Goal: Transaction & Acquisition: Purchase product/service

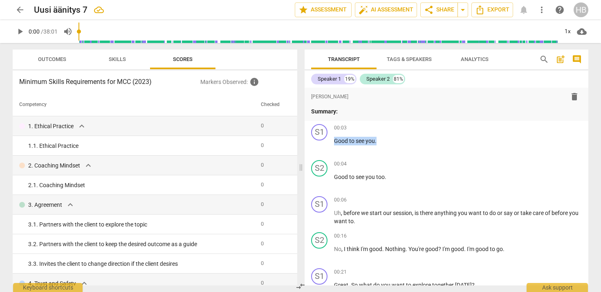
scroll to position [39, 0]
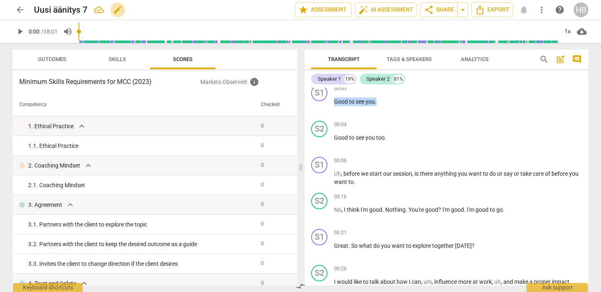
click at [115, 10] on span "edit" at bounding box center [118, 10] width 10 height 10
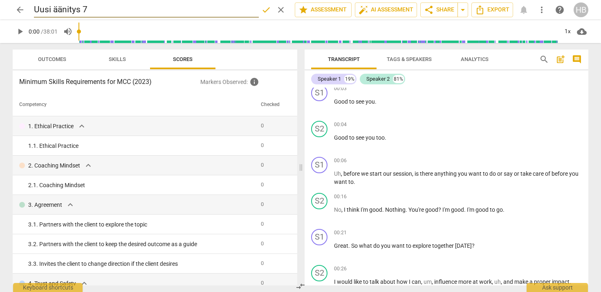
drag, startPoint x: 89, startPoint y: 9, endPoint x: 36, endPoint y: 9, distance: 53.2
click at [36, 9] on input "Uusi äänitys 7" at bounding box center [146, 10] width 225 height 16
type input "Heli [PERSON_NAME] 29.9."
click at [18, 9] on span "arrow_back" at bounding box center [20, 10] width 10 height 10
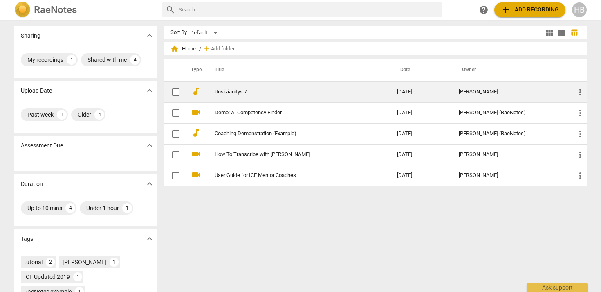
click at [244, 90] on link "Uusi äänitys 7" at bounding box center [291, 92] width 153 height 6
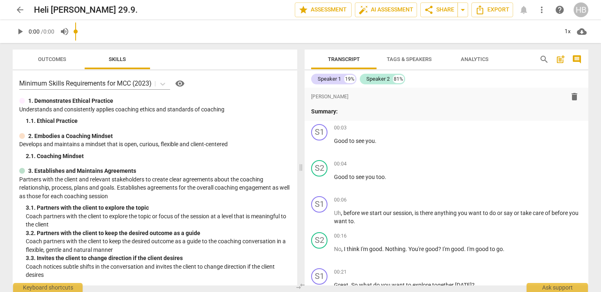
click at [19, 9] on span "arrow_back" at bounding box center [20, 10] width 10 height 10
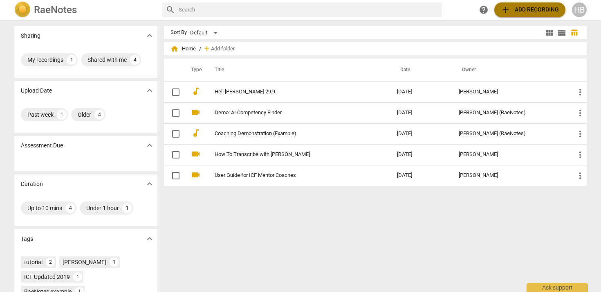
click at [532, 9] on span "add Add recording" at bounding box center [530, 10] width 58 height 10
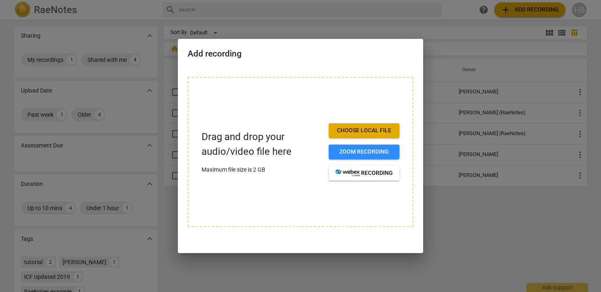
click at [375, 129] on span "Choose local file" at bounding box center [364, 130] width 58 height 8
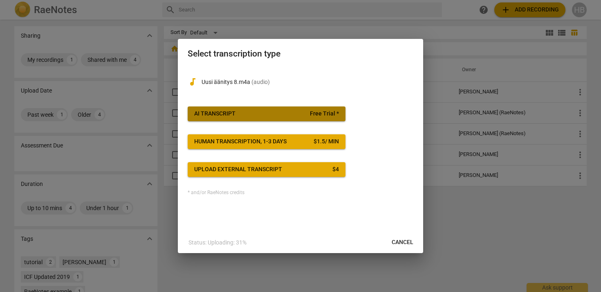
click at [308, 113] on span "AI Transcript Free Trial *" at bounding box center [266, 114] width 145 height 8
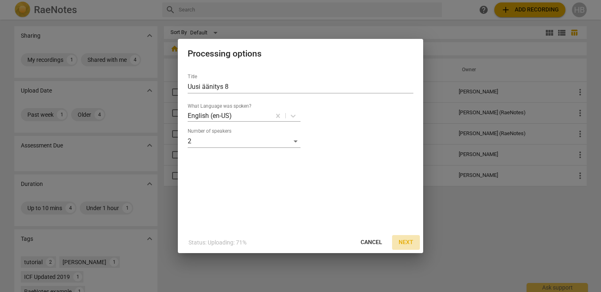
click at [408, 240] on span "Next" at bounding box center [406, 242] width 15 height 8
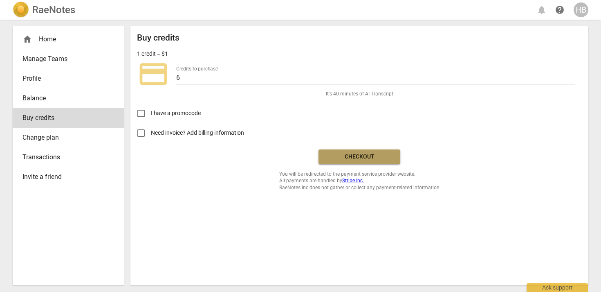
click at [330, 155] on span "Checkout" at bounding box center [359, 157] width 69 height 8
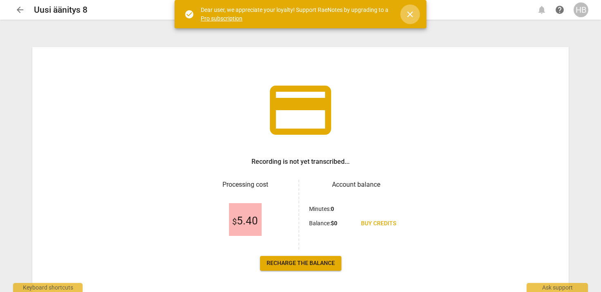
click at [410, 13] on span "close" at bounding box center [410, 14] width 10 height 10
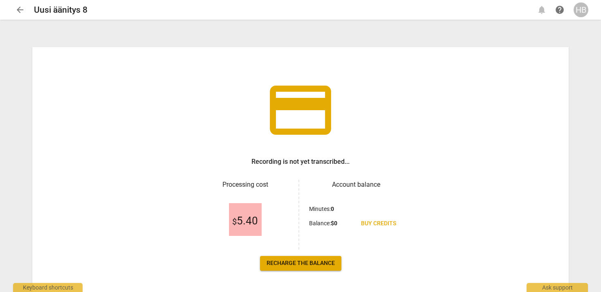
click at [18, 7] on span "arrow_back" at bounding box center [20, 10] width 10 height 10
